Goal: Task Accomplishment & Management: Manage account settings

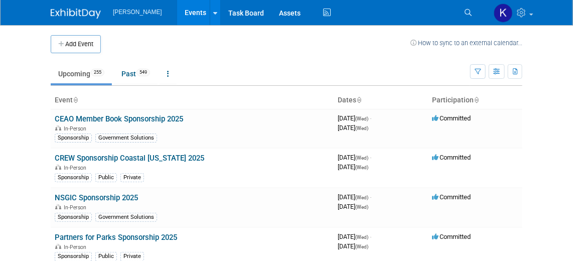
click at [75, 10] on img at bounding box center [76, 14] width 50 height 10
click at [80, 12] on img at bounding box center [76, 14] width 50 height 10
click at [469, 11] on icon at bounding box center [468, 12] width 7 height 7
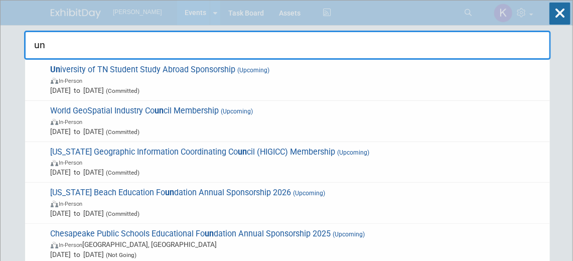
type input "u"
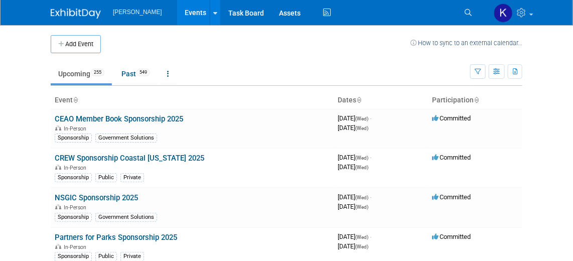
click at [82, 12] on img at bounding box center [76, 14] width 50 height 10
click at [75, 43] on button "Add Event" at bounding box center [76, 44] width 50 height 18
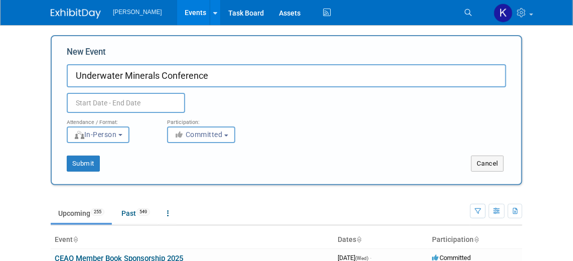
type input "Underwater Minerals Conference"
click at [131, 101] on input "text" at bounding box center [126, 103] width 118 height 20
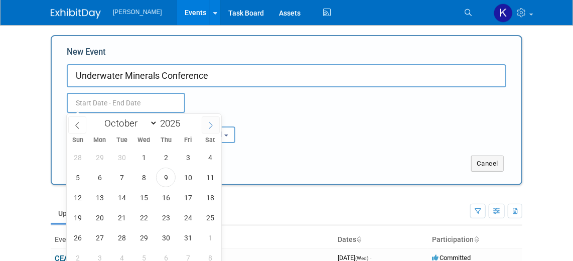
click at [207, 125] on icon at bounding box center [210, 125] width 7 height 7
select select "10"
click at [98, 203] on span "10" at bounding box center [100, 198] width 20 height 20
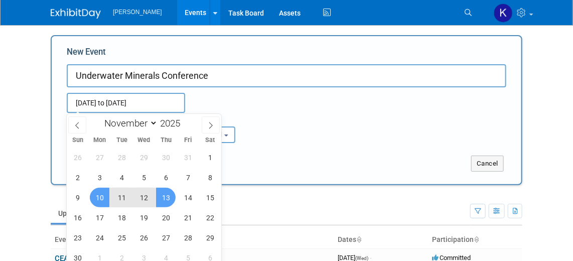
click at [161, 195] on span "13" at bounding box center [166, 198] width 20 height 20
type input "[DATE] to [DATE]"
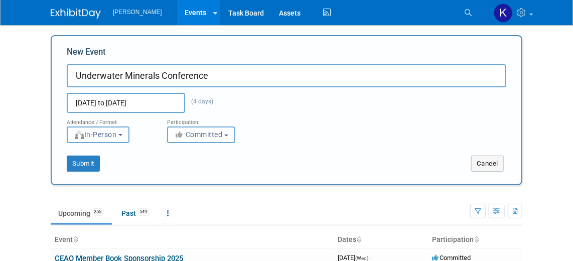
click at [128, 136] on button "In-Person" at bounding box center [98, 134] width 63 height 17
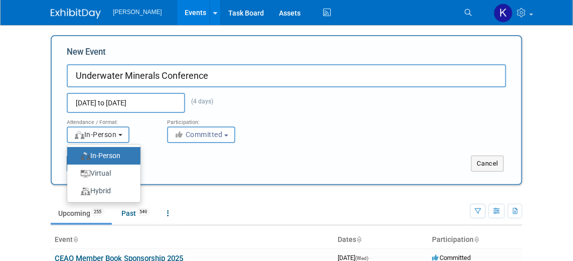
click at [128, 136] on button "In-Person" at bounding box center [98, 134] width 63 height 17
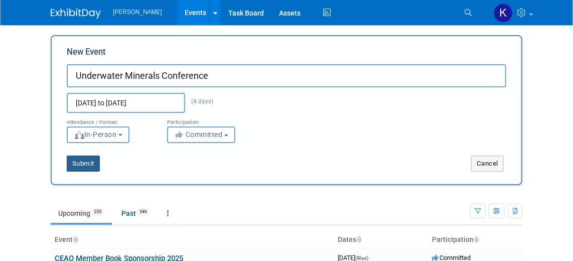
click at [81, 164] on button "Submit" at bounding box center [83, 164] width 33 height 16
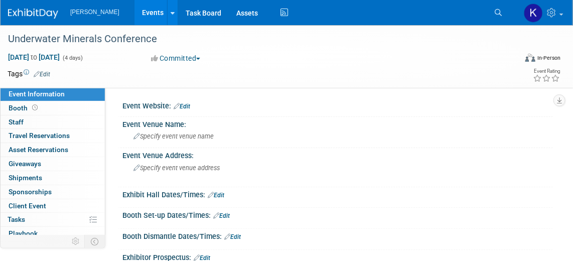
click at [44, 73] on link "Edit" at bounding box center [42, 74] width 17 height 7
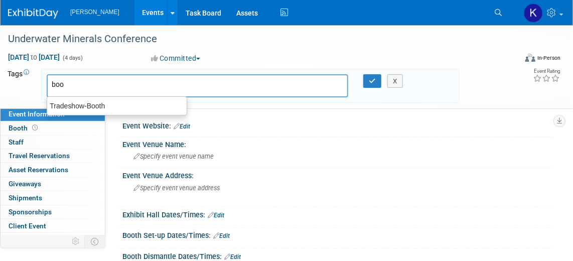
type input "boot"
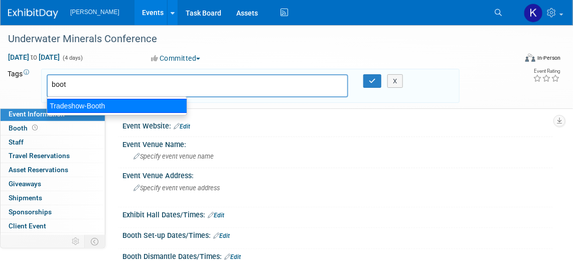
click at [79, 101] on div "Tradeshow-Booth" at bounding box center [117, 106] width 140 height 14
type input "Tradeshow-Booth"
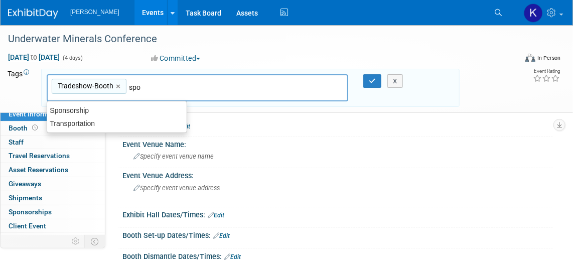
type input "spon"
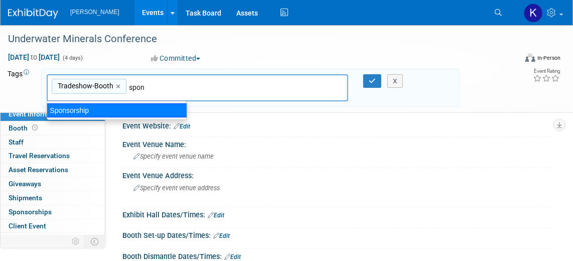
click at [161, 107] on div "Sponsorship" at bounding box center [117, 110] width 140 height 14
type input "Tradeshow-Booth, Sponsorship"
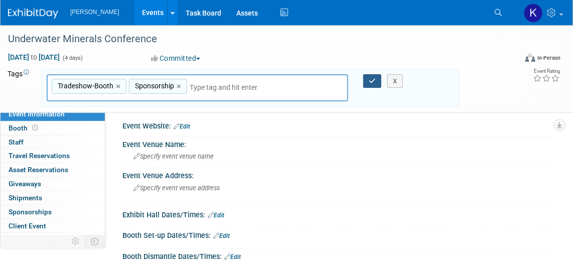
click at [375, 83] on icon "button" at bounding box center [372, 81] width 7 height 7
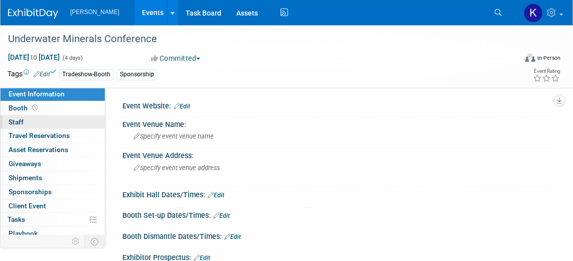
click at [22, 118] on span "Staff 0" at bounding box center [16, 122] width 15 height 8
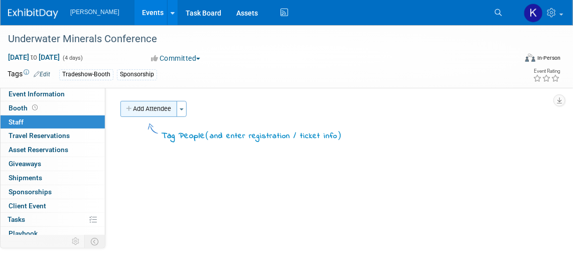
click at [164, 109] on button "Add Attendee" at bounding box center [148, 109] width 57 height 16
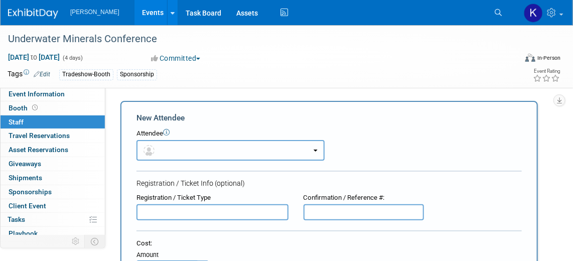
click at [319, 155] on button "button" at bounding box center [230, 150] width 188 height 21
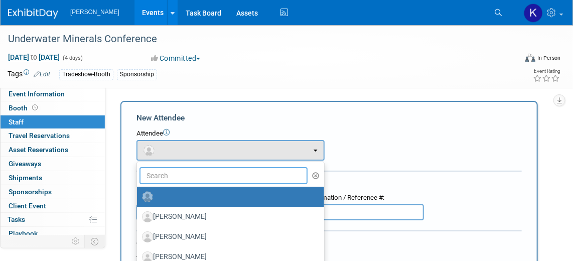
click at [230, 172] on input "text" at bounding box center [223, 175] width 168 height 17
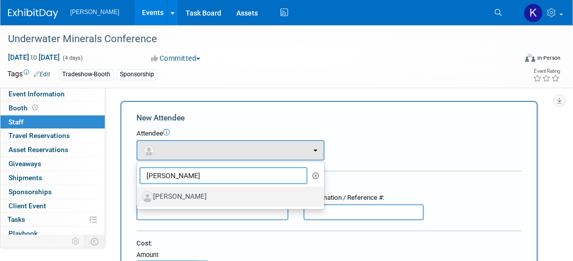
type input "rud"
click at [226, 195] on label "[PERSON_NAME]" at bounding box center [228, 197] width 172 height 16
click at [138, 195] on input "[PERSON_NAME]" at bounding box center [135, 195] width 7 height 7
select select "c53256a2-1286-44fb-921d-2feadd7113b8"
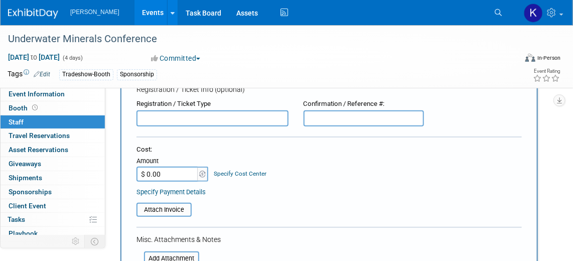
scroll to position [228, 0]
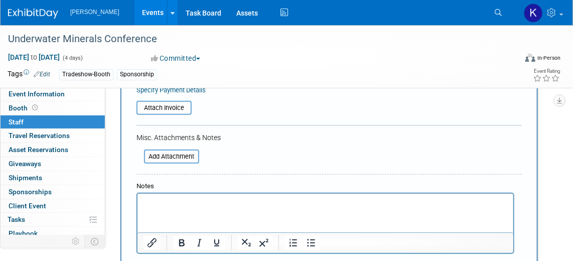
click at [195, 206] on p "Rich Text Area. Press ALT-0 for help." at bounding box center [325, 203] width 364 height 10
click at [199, 203] on p "registered himselp with sponsorship" at bounding box center [325, 203] width 364 height 10
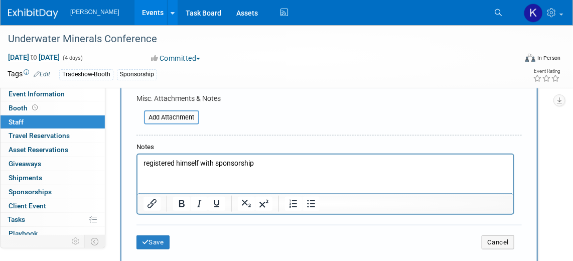
scroll to position [319, 0]
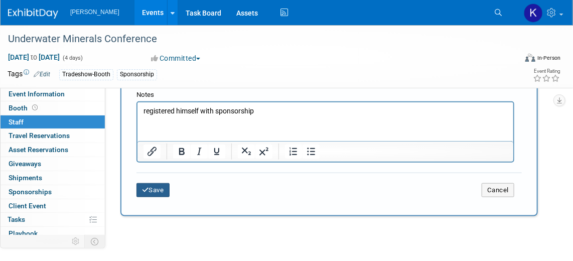
click at [143, 187] on icon "submit" at bounding box center [145, 190] width 7 height 7
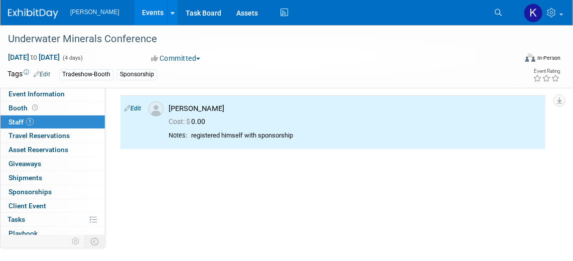
scroll to position [0, 0]
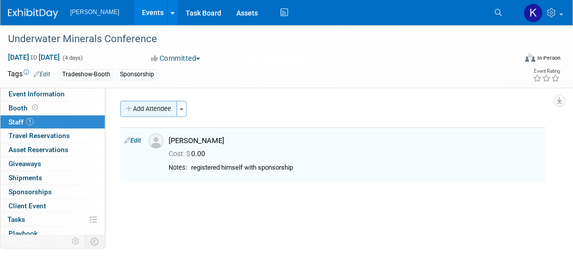
click at [150, 108] on button "Add Attendee" at bounding box center [148, 109] width 57 height 16
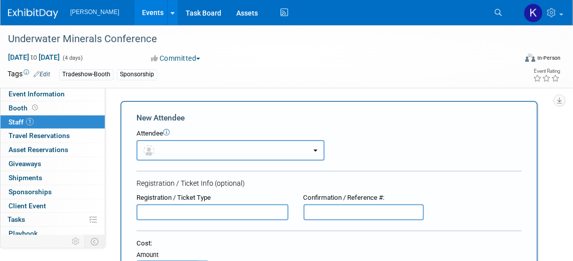
click at [170, 150] on button "button" at bounding box center [230, 150] width 188 height 21
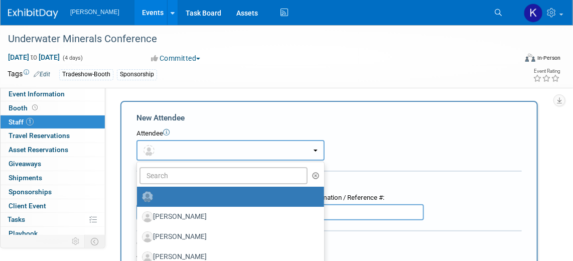
click at [190, 149] on button "button" at bounding box center [230, 150] width 188 height 21
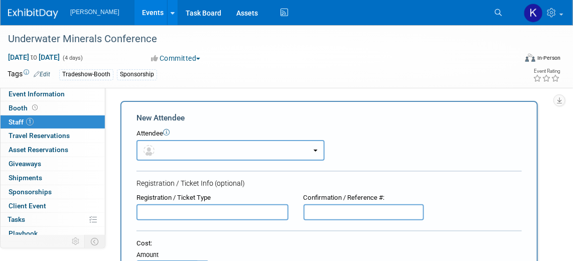
click at [190, 149] on button "button" at bounding box center [230, 150] width 188 height 21
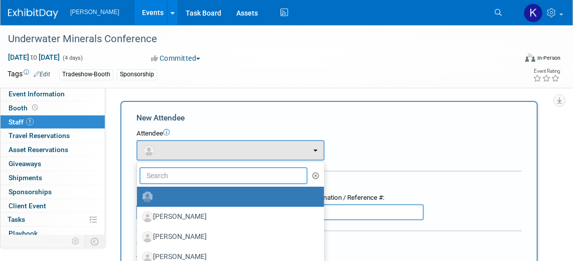
click at [195, 174] on input "text" at bounding box center [223, 175] width 168 height 17
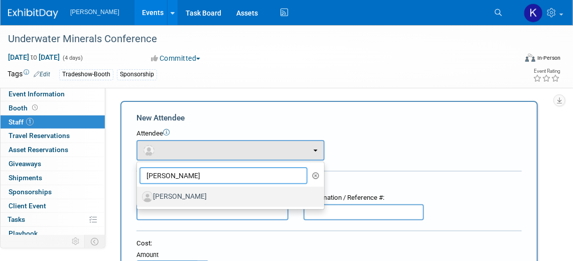
type input "neff"
click at [203, 195] on label "[PERSON_NAME]" at bounding box center [228, 197] width 172 height 16
click at [138, 195] on input "[PERSON_NAME]" at bounding box center [135, 195] width 7 height 7
select select "cad46437-03a9-47d4-9e89-e64c9867a4e5"
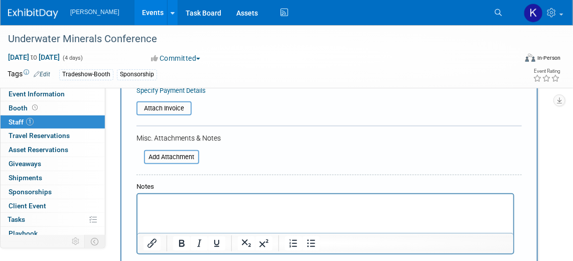
scroll to position [228, 0]
click at [189, 206] on p "Rich Text Area. Press ALT-0 for help." at bounding box center [325, 203] width 364 height 10
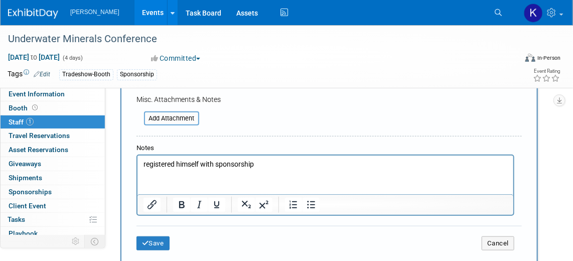
scroll to position [319, 0]
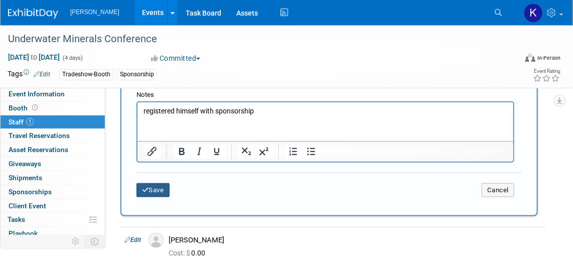
click at [151, 185] on button "Save" at bounding box center [152, 190] width 33 height 14
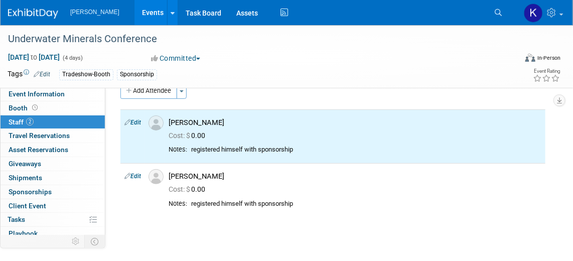
scroll to position [0, 0]
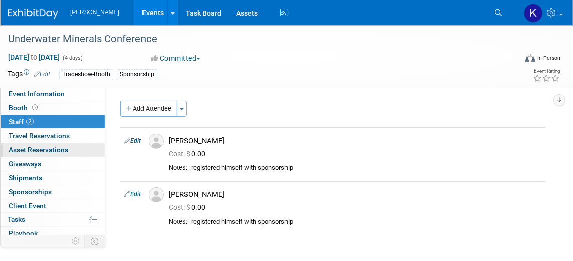
click at [41, 150] on span "Asset Reservations 0" at bounding box center [39, 149] width 60 height 8
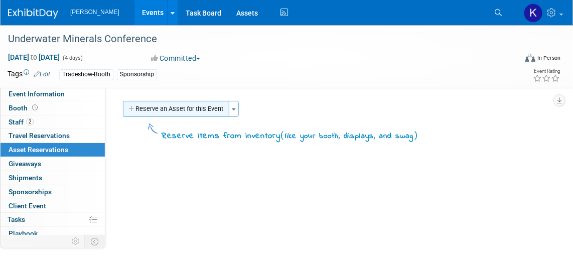
click at [182, 108] on button "Reserve an Asset for this Event" at bounding box center [176, 109] width 106 height 16
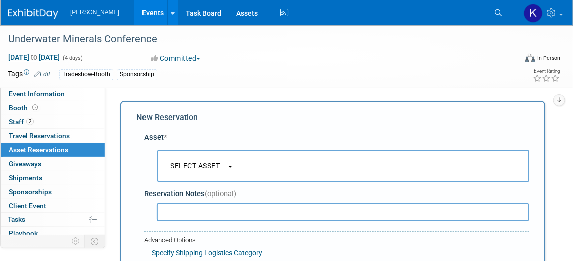
scroll to position [9, 0]
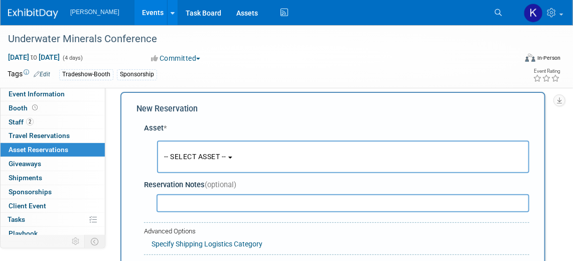
click at [233, 159] on button "-- SELECT ASSET --" at bounding box center [343, 156] width 372 height 33
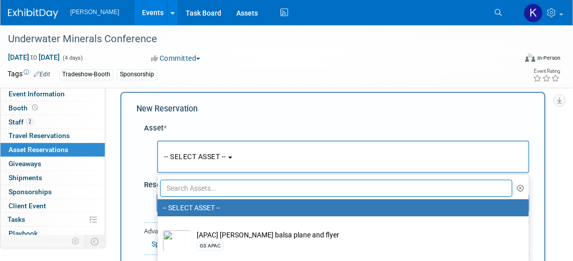
click at [237, 187] on input "text" at bounding box center [336, 188] width 352 height 17
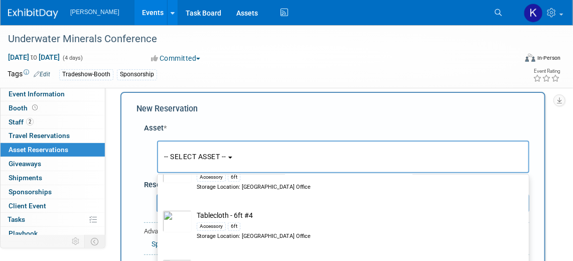
scroll to position [319, 0]
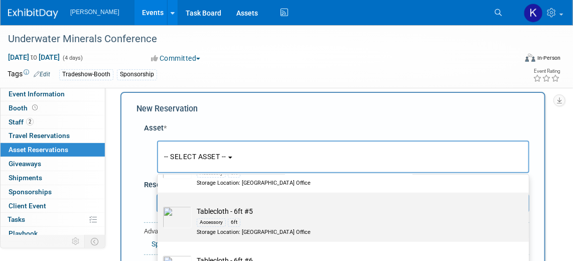
type input "tablecloth"
click at [276, 210] on td "Tablecloth - 6ft #5 Accessory 6ft Storage Location: Dayton Office" at bounding box center [350, 221] width 317 height 30
click at [159, 205] on input "Tablecloth - 6ft #5 Accessory 6ft Storage Location: Dayton Office" at bounding box center [156, 201] width 7 height 7
select select "10725362"
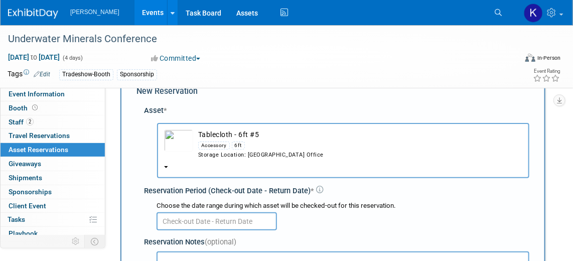
scroll to position [55, 0]
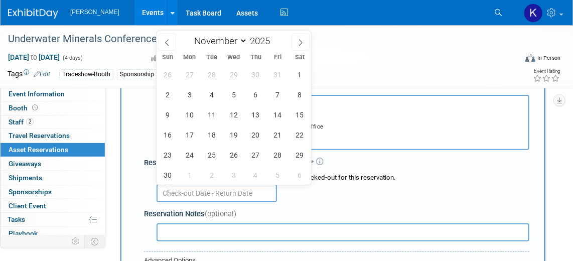
click at [197, 191] on input "text" at bounding box center [217, 193] width 120 height 18
click at [166, 43] on icon at bounding box center [167, 43] width 4 height 7
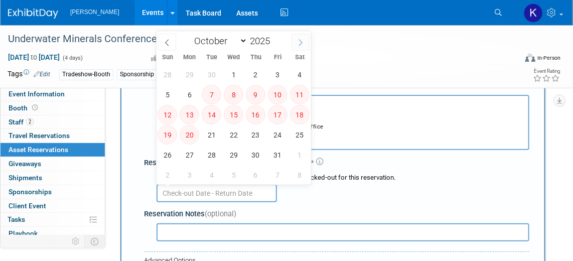
click at [296, 42] on span at bounding box center [300, 42] width 18 height 17
select select "10"
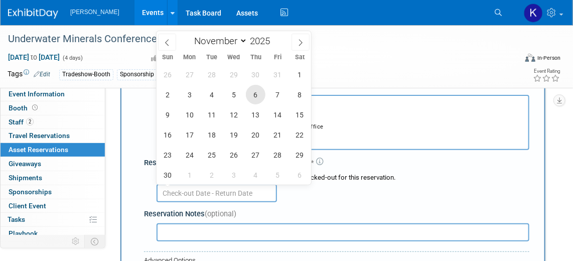
click at [254, 90] on span "6" at bounding box center [256, 95] width 20 height 20
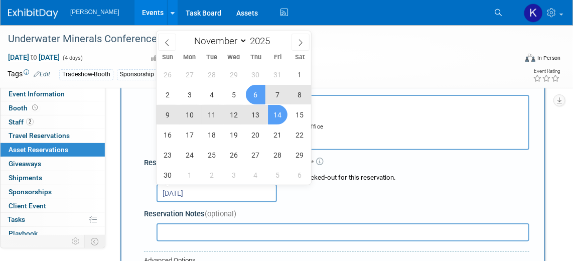
click at [280, 113] on span "14" at bounding box center [278, 115] width 20 height 20
type input "Nov 6, 2025 to Nov 14, 2025"
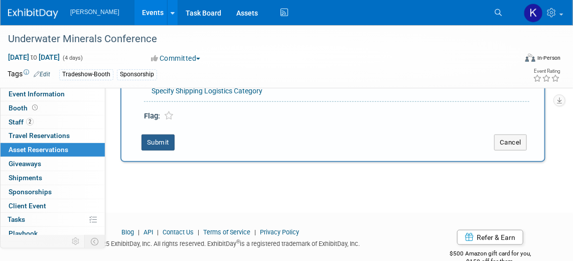
click at [153, 139] on button "Submit" at bounding box center [157, 142] width 33 height 16
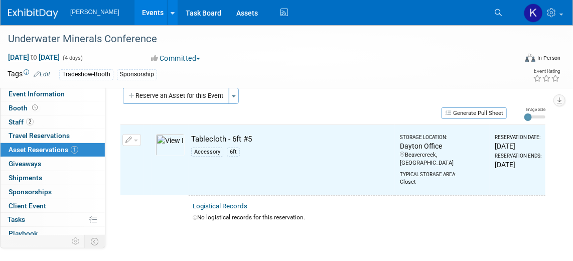
scroll to position [11, 0]
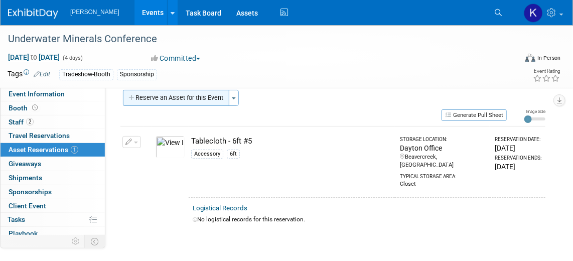
click at [195, 99] on button "Reserve an Asset for this Event" at bounding box center [176, 98] width 106 height 16
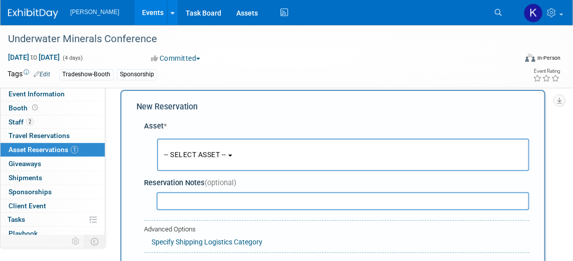
scroll to position [9, 0]
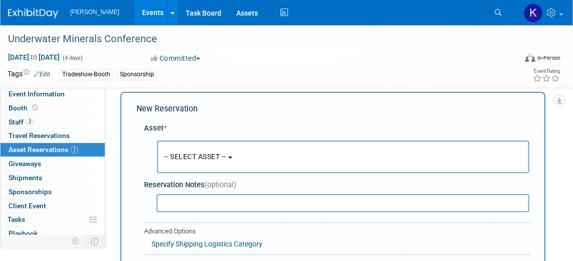
click at [233, 156] on button "-- SELECT ASSET --" at bounding box center [343, 156] width 372 height 33
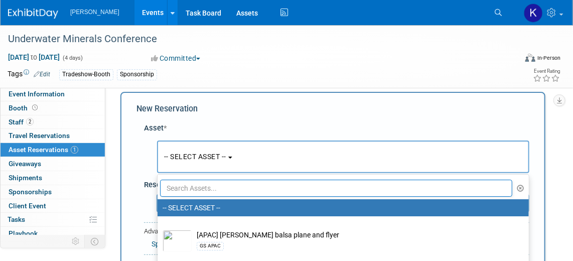
click at [212, 183] on input "text" at bounding box center [336, 188] width 352 height 17
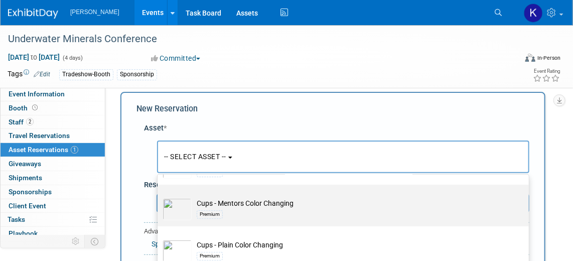
scroll to position [140, 0]
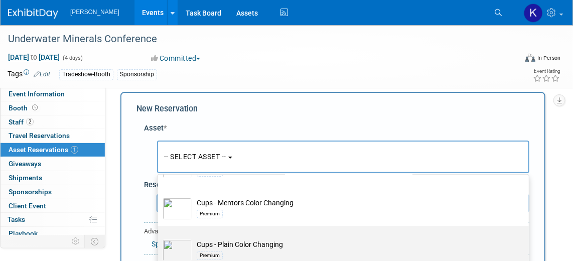
type input "cups"
click at [255, 244] on td "Cups - Plain Color Changing Premium" at bounding box center [350, 250] width 317 height 22
click at [159, 238] on input "Cups - Plain Color Changing Premium" at bounding box center [156, 234] width 7 height 7
select select "10724432"
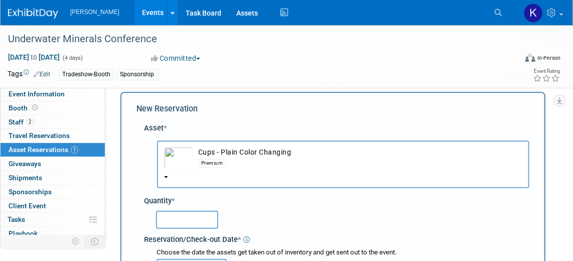
click at [195, 214] on input "text" at bounding box center [187, 220] width 62 height 18
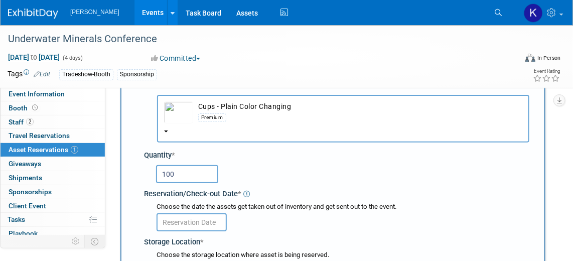
type input "100"
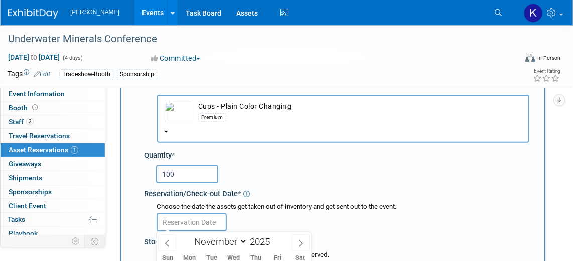
click at [196, 221] on input "text" at bounding box center [192, 222] width 70 height 18
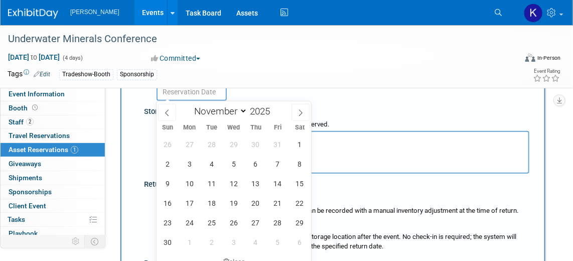
scroll to position [191, 0]
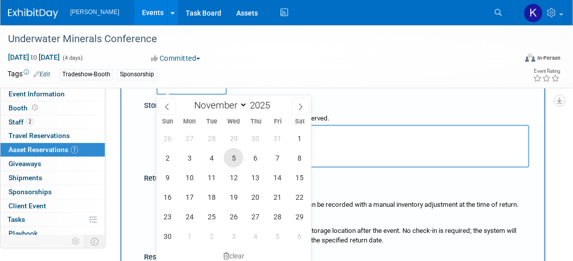
click at [237, 159] on span "5" at bounding box center [234, 158] width 20 height 20
type input "Nov 5, 2025"
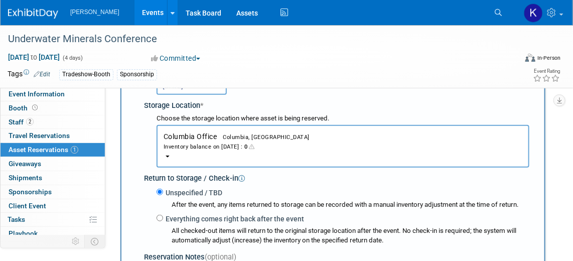
click at [195, 133] on span "Columbia Office Columbia, SC Inventory balance on Nov 5, 2025 : 0" at bounding box center [343, 141] width 359 height 19
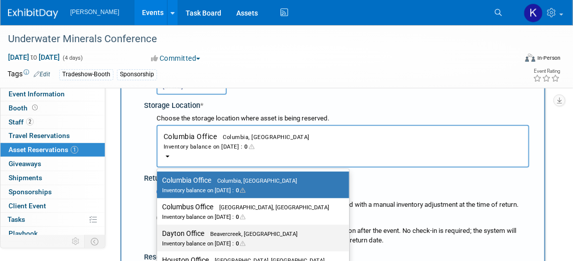
drag, startPoint x: 199, startPoint y: 232, endPoint x: 197, endPoint y: 227, distance: 5.2
click at [199, 232] on label "Dayton Office Beavercreek, OH Inventory balance on Nov 5, 2025 : 0" at bounding box center [250, 238] width 177 height 23
click at [159, 232] on input "Dayton Office Beavercreek, OH Inventory balance on Nov 5, 2025 : 0" at bounding box center [155, 233] width 7 height 7
select select "11223930"
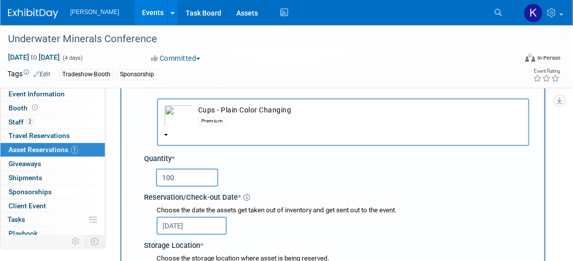
scroll to position [100, 0]
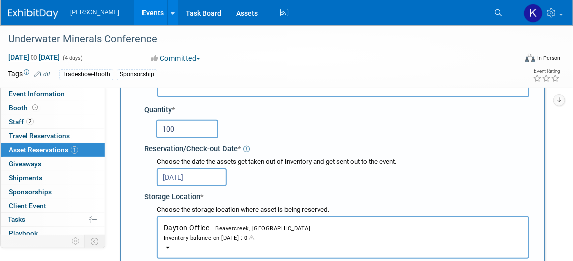
click at [177, 126] on input "100" at bounding box center [187, 129] width 62 height 18
click at [141, 129] on div "Asset * -- SELECT ASSET -- <table style='display: inline-block; border-style:no…" at bounding box center [332, 232] width 393 height 411
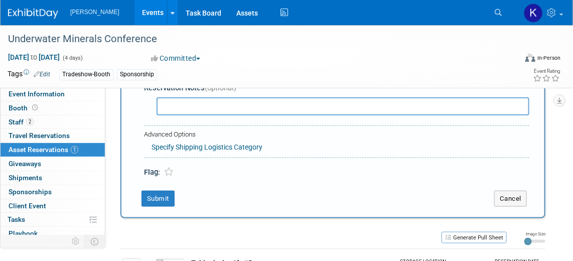
scroll to position [410, 0]
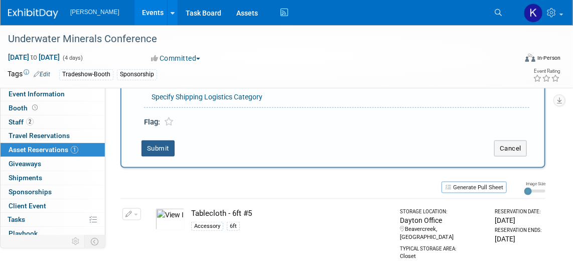
click at [154, 146] on button "Submit" at bounding box center [157, 148] width 33 height 16
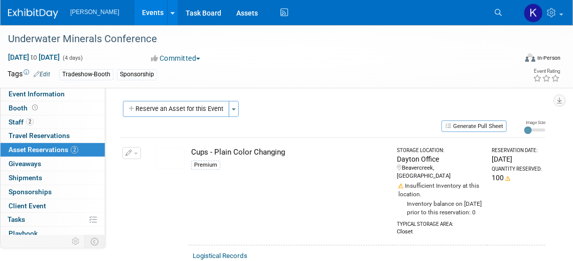
scroll to position [0, 0]
click at [160, 110] on button "Reserve an Asset for this Event" at bounding box center [176, 109] width 106 height 16
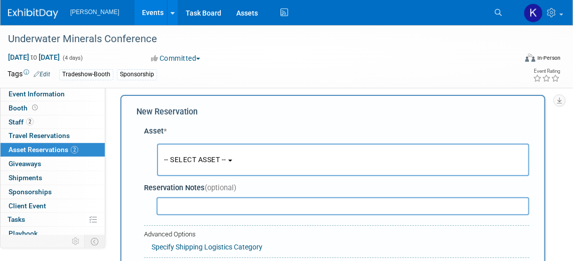
scroll to position [9, 0]
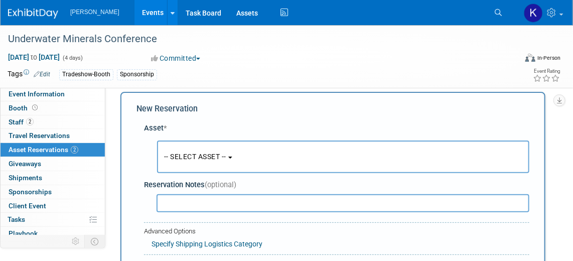
click at [238, 160] on button "-- SELECT ASSET --" at bounding box center [343, 156] width 372 height 33
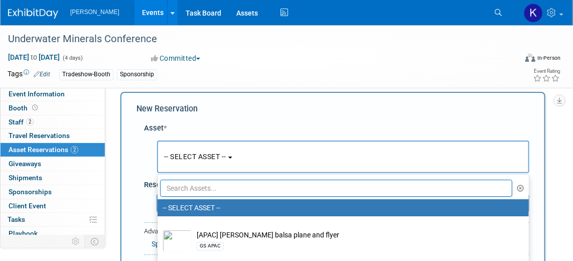
click at [249, 185] on input "text" at bounding box center [336, 188] width 352 height 17
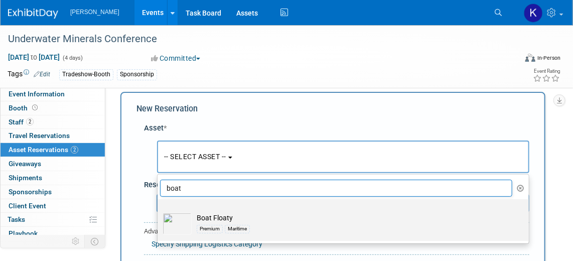
type input "boat"
click at [178, 218] on img at bounding box center [177, 224] width 29 height 22
click at [159, 211] on input "Boat Floaty Premium Maritime" at bounding box center [156, 208] width 7 height 7
select select "10727283"
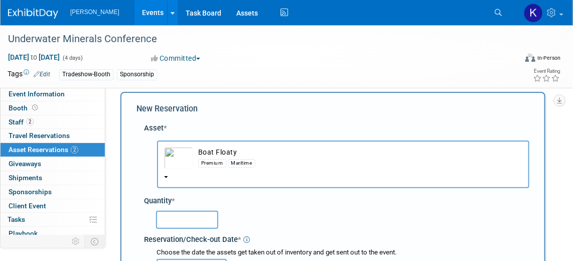
click at [191, 220] on input "text" at bounding box center [187, 220] width 62 height 18
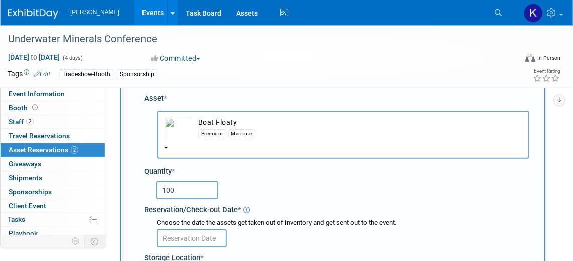
scroll to position [100, 0]
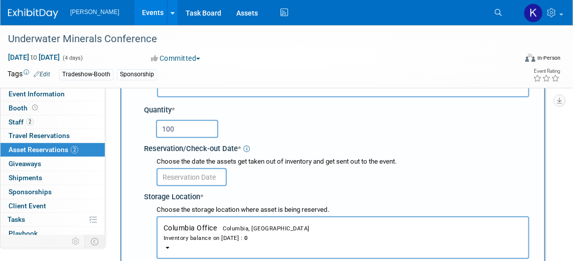
type input "100"
click at [186, 176] on input "text" at bounding box center [192, 177] width 70 height 18
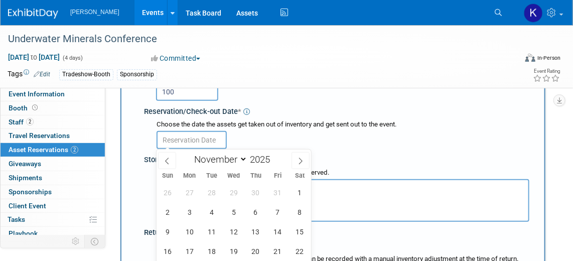
scroll to position [145, 0]
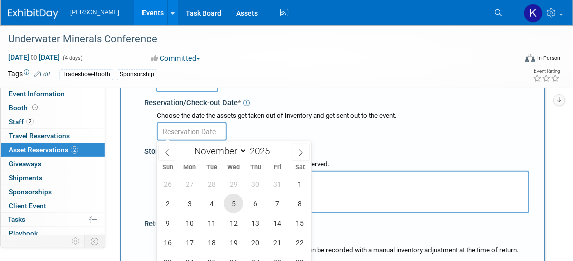
click at [237, 205] on span "5" at bounding box center [234, 204] width 20 height 20
type input "Nov 5, 2025"
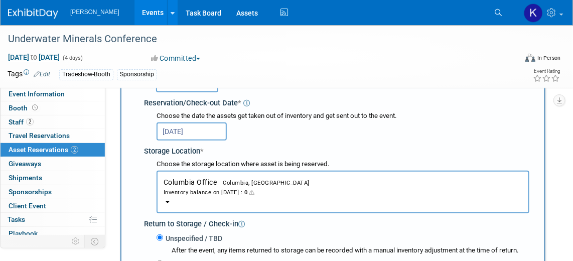
click at [207, 184] on span "Columbia Office Columbia, SC Inventory balance on Nov 5, 2025 : 0" at bounding box center [343, 187] width 359 height 19
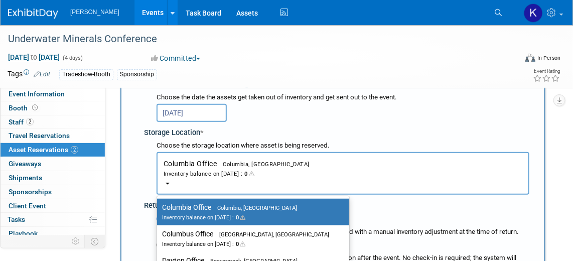
scroll to position [191, 0]
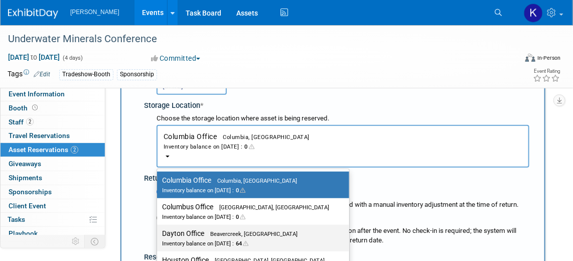
click at [200, 230] on label "Dayton Office Beavercreek, OH Inventory balance on Nov 5, 2025 : 64" at bounding box center [250, 238] width 177 height 23
click at [159, 230] on input "Dayton Office Beavercreek, OH Inventory balance on Nov 5, 2025 : 64" at bounding box center [155, 233] width 7 height 7
select select "11223930"
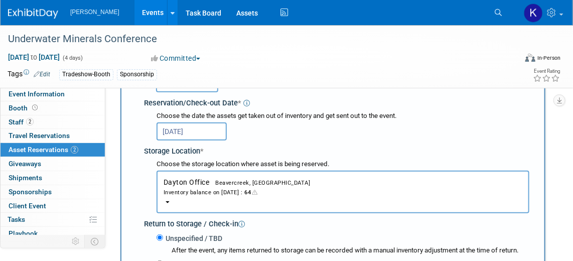
scroll to position [55, 0]
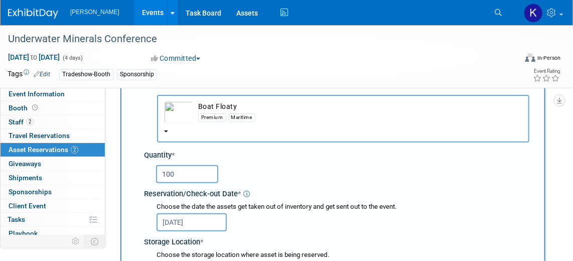
click at [184, 169] on input "100" at bounding box center [187, 174] width 62 height 18
type input "1"
type input "50"
click at [232, 165] on div "50" at bounding box center [342, 174] width 373 height 20
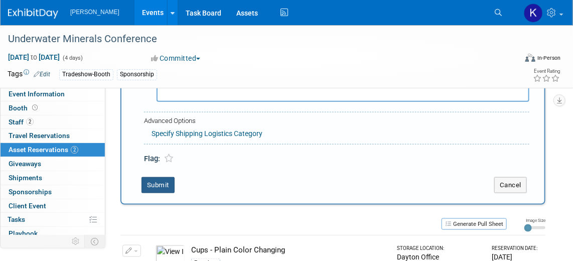
click at [152, 182] on button "Submit" at bounding box center [157, 185] width 33 height 16
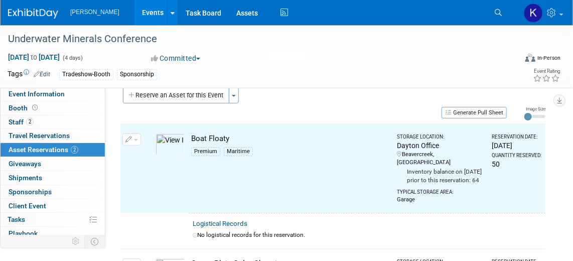
scroll to position [11, 0]
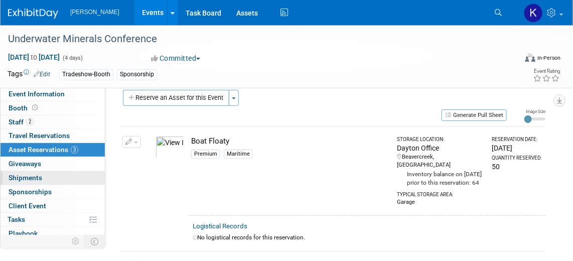
click at [36, 176] on span "Shipments 0" at bounding box center [26, 178] width 34 height 8
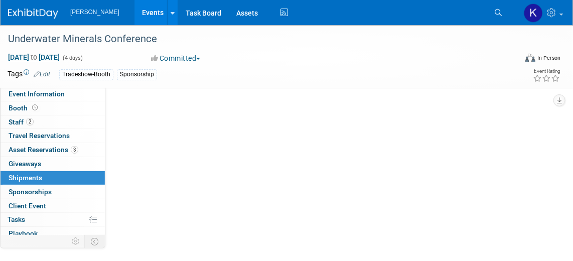
scroll to position [0, 0]
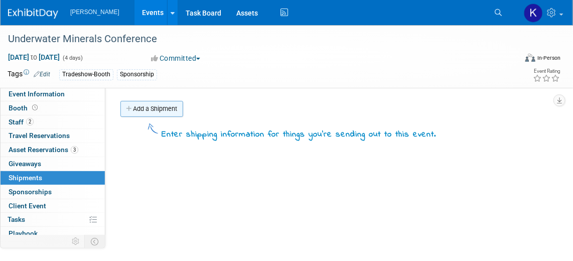
click at [137, 111] on link "Add a Shipment" at bounding box center [151, 109] width 63 height 16
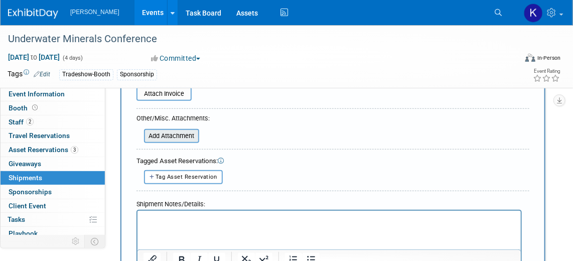
scroll to position [273, 0]
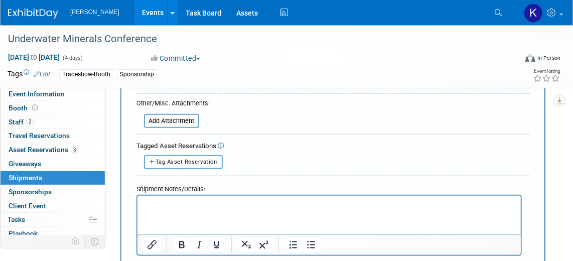
type input "Shipment"
click at [159, 204] on p "Rich Text Area. Press ALT-0 for help." at bounding box center [329, 204] width 372 height 10
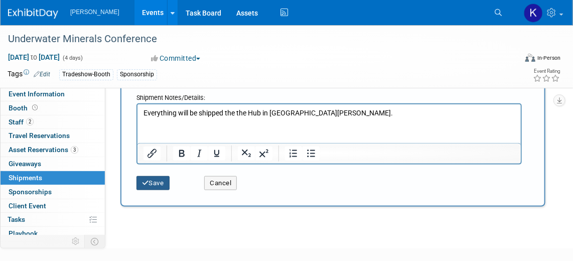
click at [148, 182] on button "Save" at bounding box center [152, 183] width 33 height 14
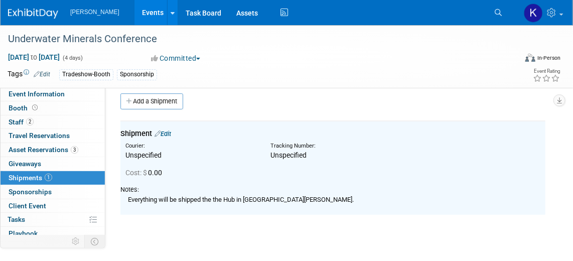
scroll to position [0, 0]
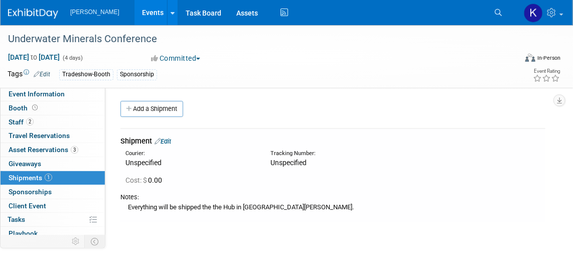
click at [35, 13] on img at bounding box center [33, 14] width 50 height 10
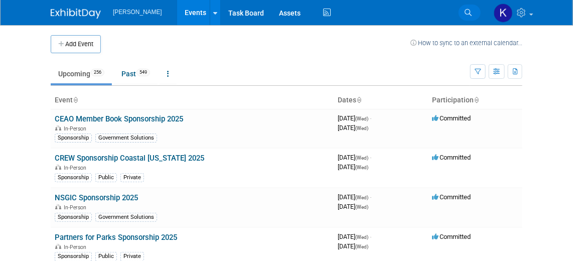
click at [466, 16] on icon at bounding box center [468, 12] width 7 height 7
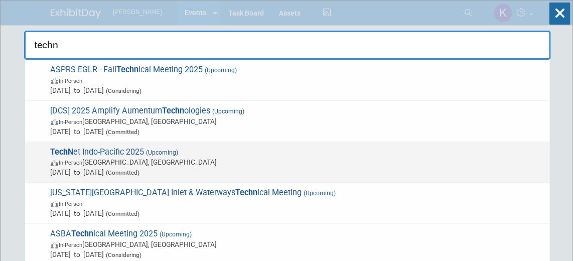
type input "techn"
click at [140, 154] on span "TechN et Indo-Pacific 2025 (Upcoming) In-Person Honolulu, HI Oct 28, 2025 to Oc…" at bounding box center [296, 162] width 497 height 31
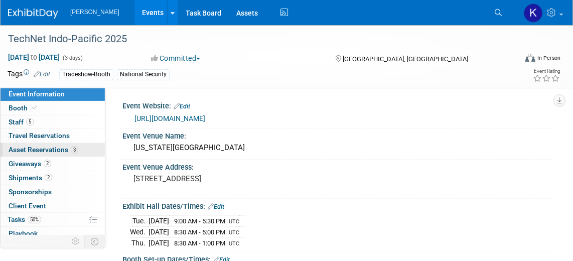
click at [47, 152] on span "Asset Reservations 3" at bounding box center [44, 149] width 70 height 8
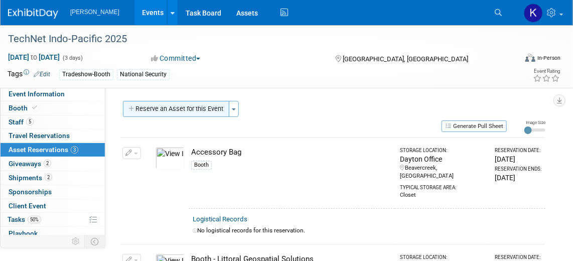
click at [171, 111] on button "Reserve an Asset for this Event" at bounding box center [176, 109] width 106 height 16
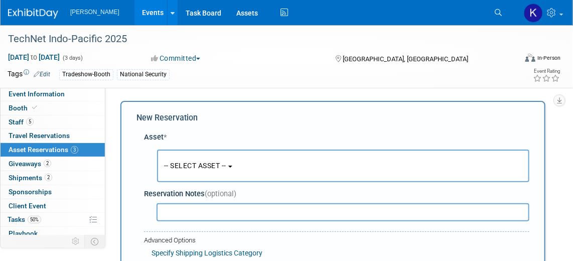
scroll to position [9, 0]
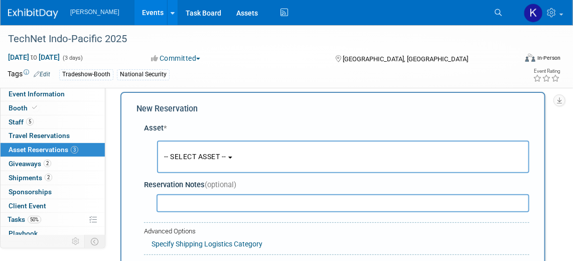
click at [237, 158] on button "-- SELECT ASSET --" at bounding box center [343, 156] width 372 height 33
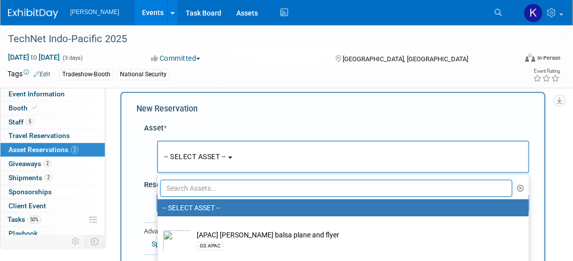
click at [237, 182] on input "text" at bounding box center [336, 188] width 352 height 17
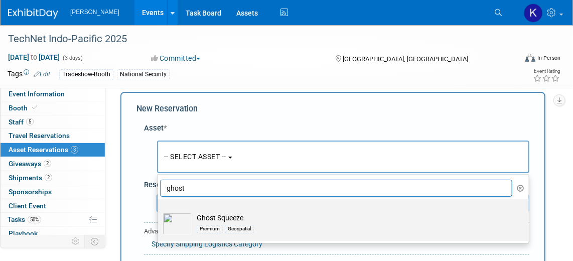
type input "ghost"
click at [187, 217] on img at bounding box center [177, 224] width 29 height 22
click at [159, 211] on input "Ghost Squeeze Premium Geospatial" at bounding box center [156, 208] width 7 height 7
select select "10728887"
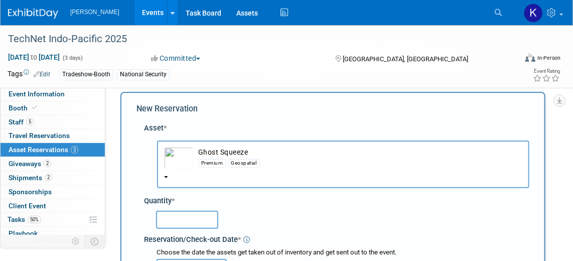
click at [186, 223] on input "text" at bounding box center [187, 220] width 62 height 18
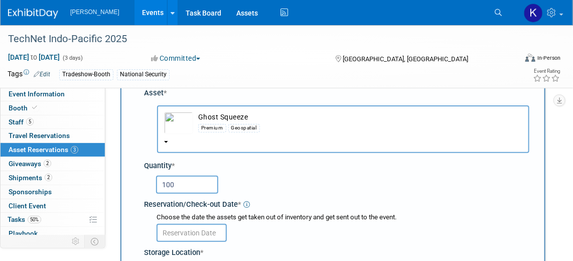
scroll to position [100, 0]
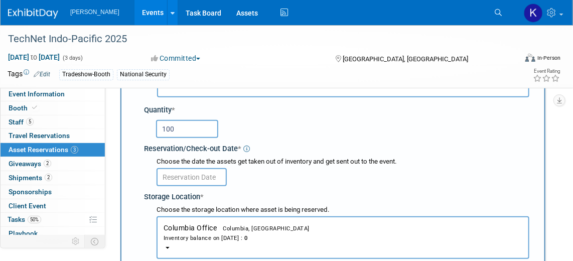
type input "100"
click at [180, 175] on input "text" at bounding box center [192, 177] width 70 height 18
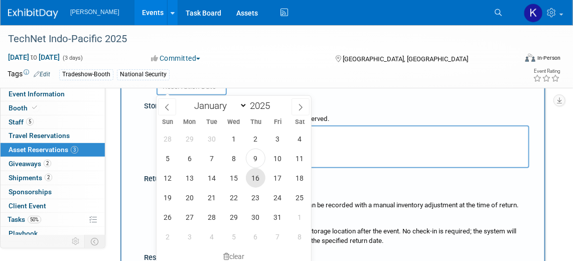
scroll to position [191, 0]
click at [277, 175] on span "17" at bounding box center [278, 178] width 20 height 20
type input "[DATE]"
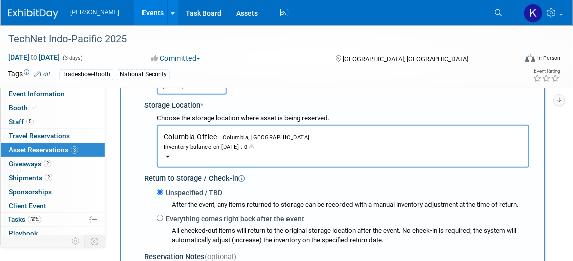
click at [204, 142] on div "Inventory balance on [DATE] : 0" at bounding box center [343, 146] width 359 height 10
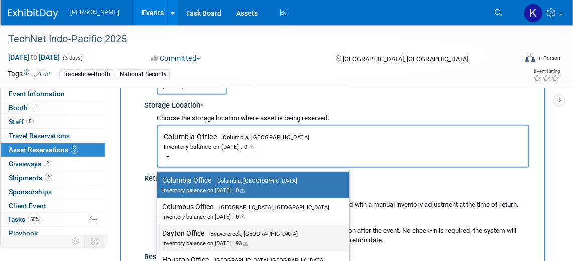
click at [217, 238] on div "Inventory balance on [DATE] : 93" at bounding box center [245, 243] width 167 height 10
click at [159, 237] on input "Dayton Office Beavercreek, [GEOGRAPHIC_DATA] Inventory balance on [DATE] : 93" at bounding box center [155, 233] width 7 height 7
select select "11223930"
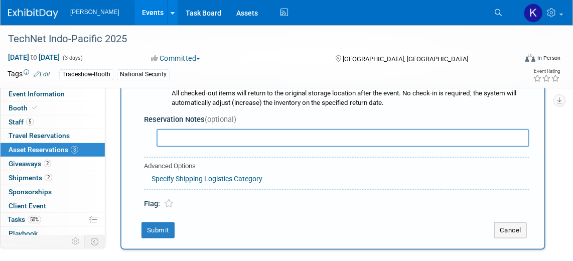
scroll to position [374, 0]
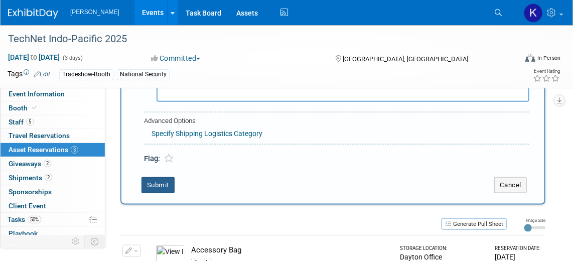
click at [151, 185] on button "Submit" at bounding box center [157, 185] width 33 height 16
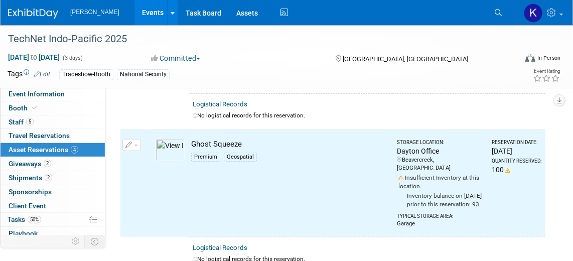
scroll to position [198, 0]
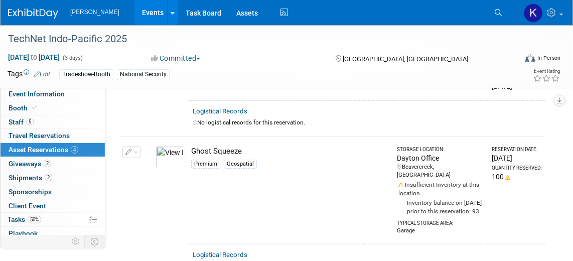
click at [173, 146] on img at bounding box center [170, 157] width 29 height 22
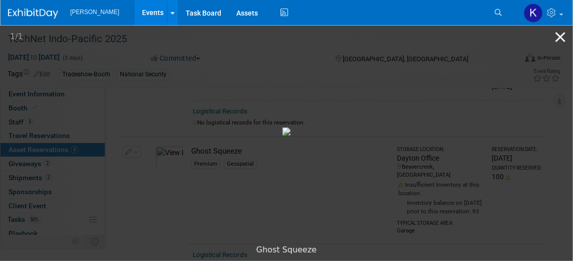
click at [558, 40] on button "Close gallery" at bounding box center [560, 37] width 25 height 24
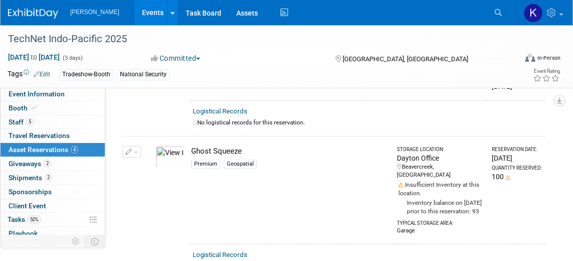
click at [131, 149] on icon "button" at bounding box center [128, 152] width 7 height 7
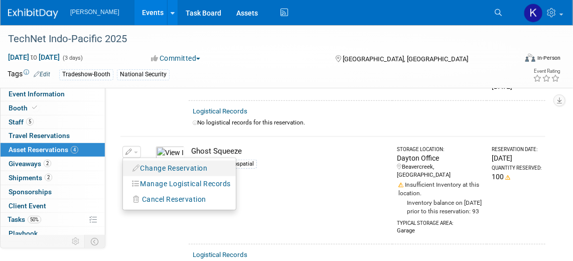
click at [144, 162] on button "Change Reservation" at bounding box center [170, 169] width 85 height 14
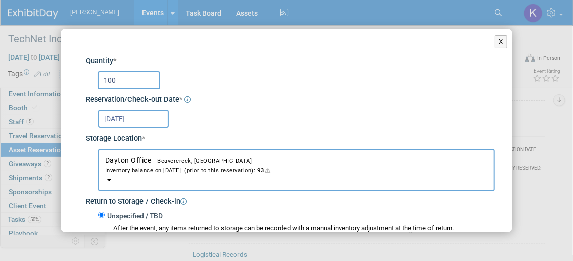
click at [118, 80] on input "100" at bounding box center [129, 80] width 62 height 18
type input "1"
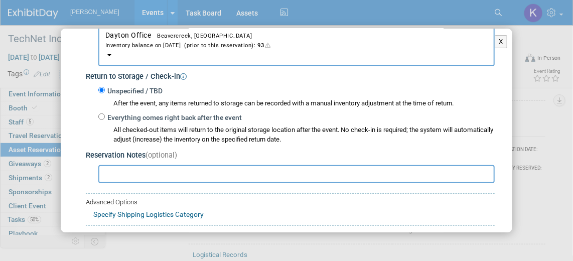
scroll to position [182, 0]
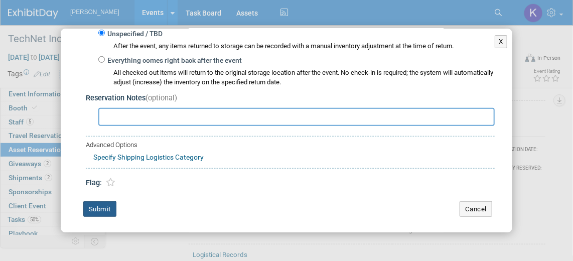
type input "75"
click at [107, 204] on button "Submit" at bounding box center [99, 209] width 33 height 16
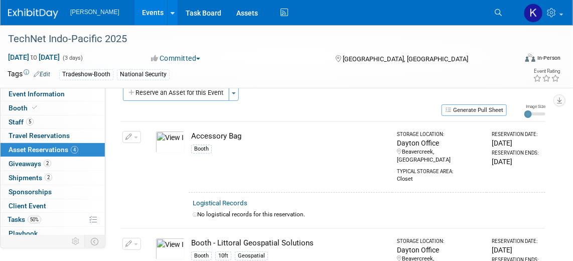
scroll to position [0, 0]
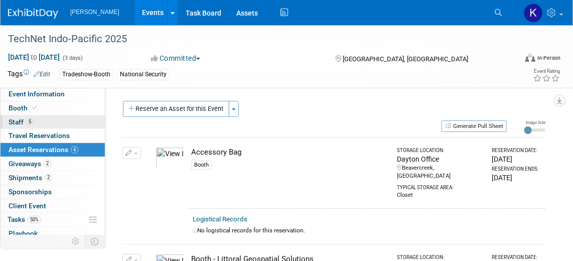
click at [52, 122] on link "5 Staff 5" at bounding box center [53, 122] width 104 height 14
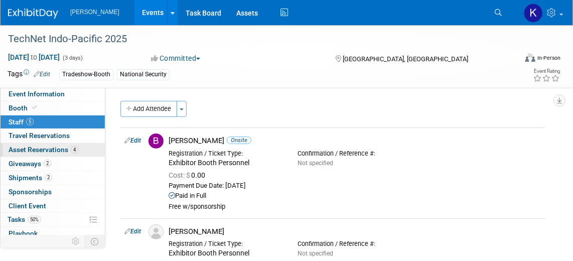
click at [27, 145] on span "Asset Reservations 4" at bounding box center [44, 149] width 70 height 8
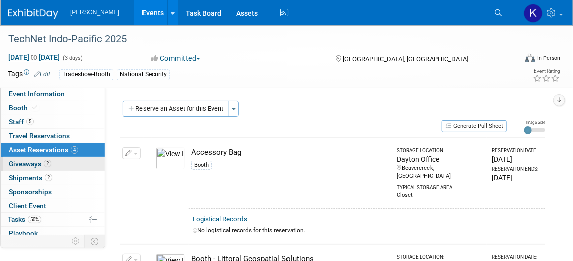
click at [25, 157] on link "2 Giveaways 2" at bounding box center [53, 164] width 104 height 14
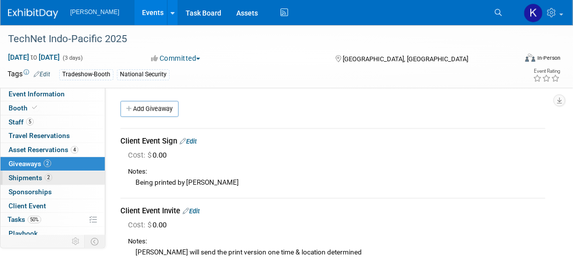
click at [24, 176] on span "Shipments 2" at bounding box center [31, 178] width 44 height 8
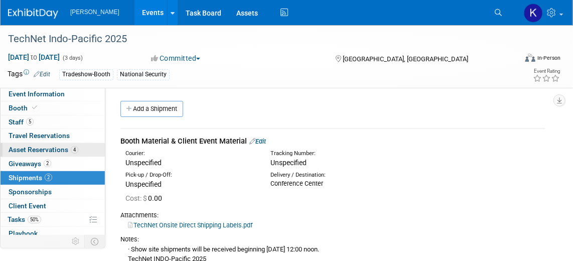
click at [25, 150] on span "Asset Reservations 4" at bounding box center [44, 149] width 70 height 8
